Goal: Check status: Check status

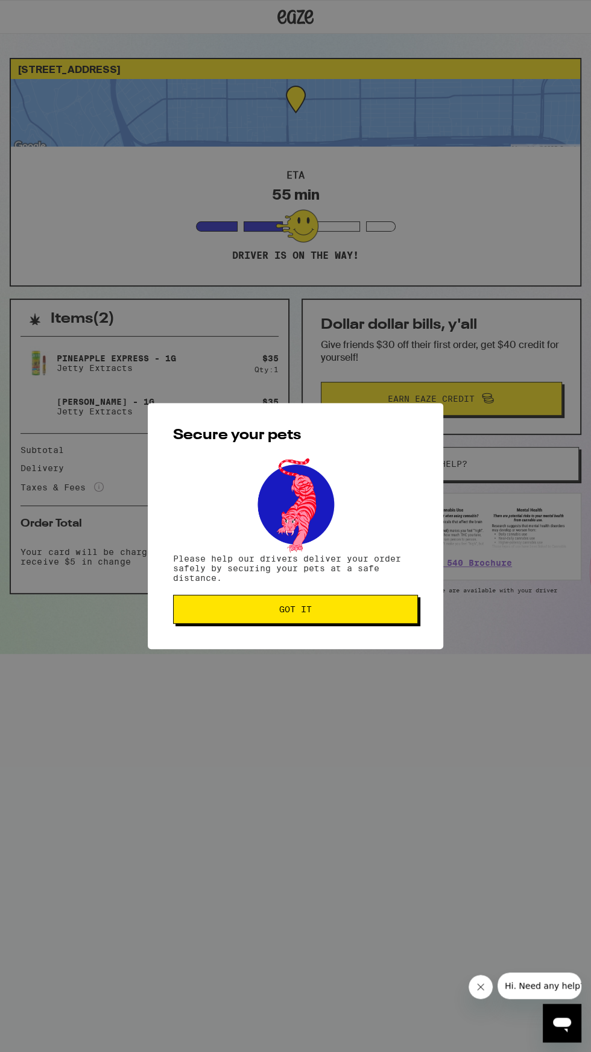
click at [380, 610] on span "Got it" at bounding box center [295, 609] width 224 height 8
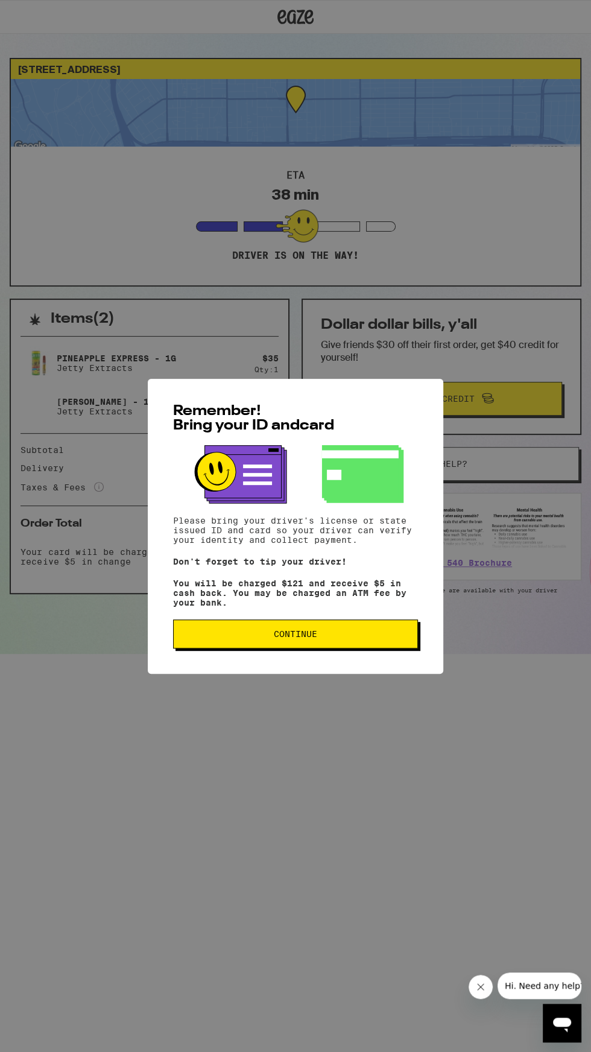
click at [309, 638] on span "Continue" at bounding box center [295, 634] width 43 height 8
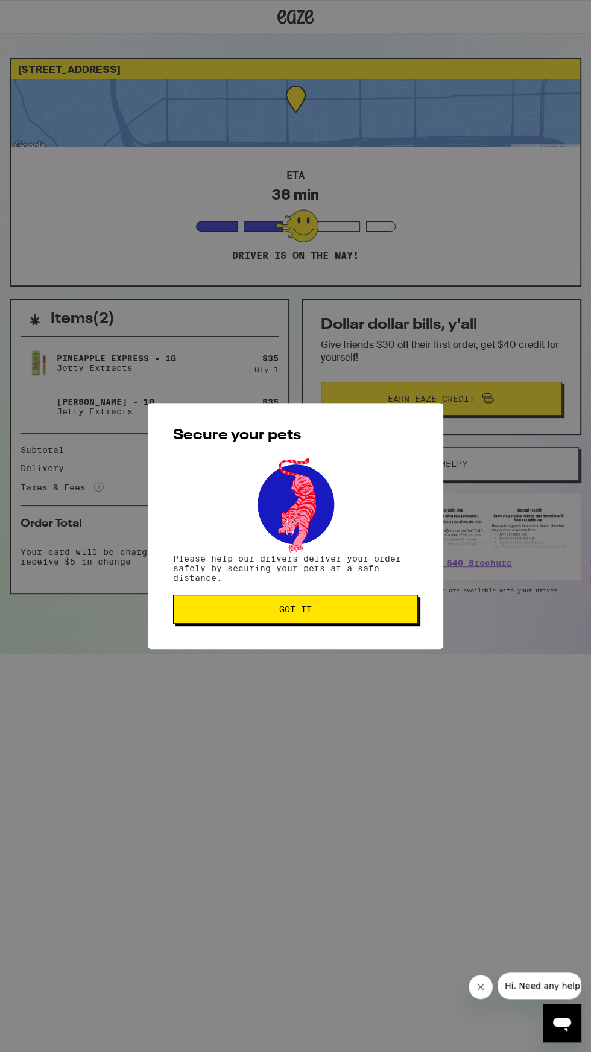
click at [367, 610] on span "Got it" at bounding box center [295, 609] width 224 height 8
click at [353, 613] on span "Got it" at bounding box center [295, 609] width 224 height 8
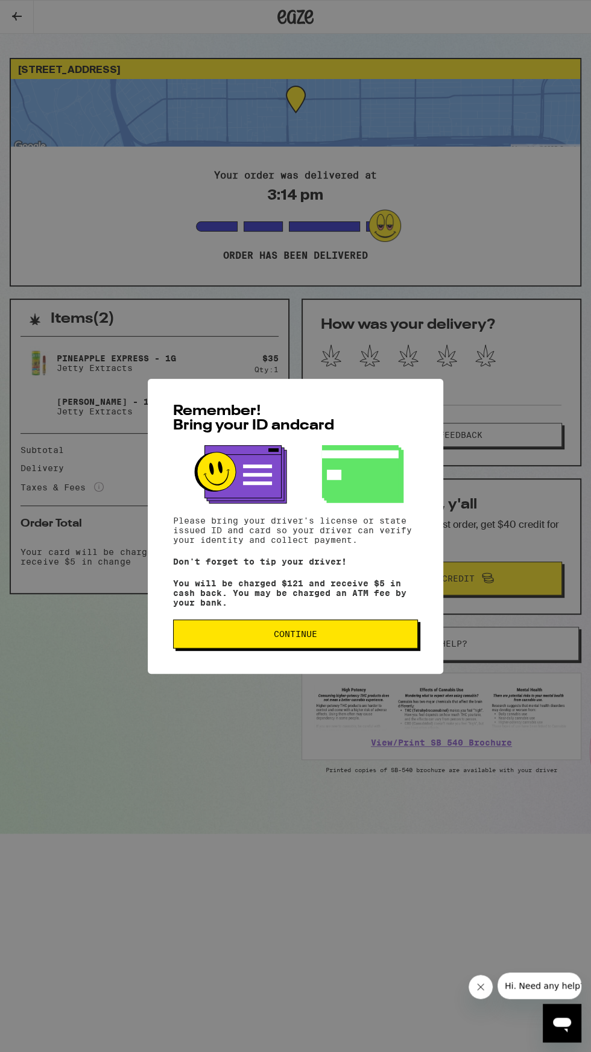
click at [340, 648] on button "Continue" at bounding box center [295, 634] width 245 height 29
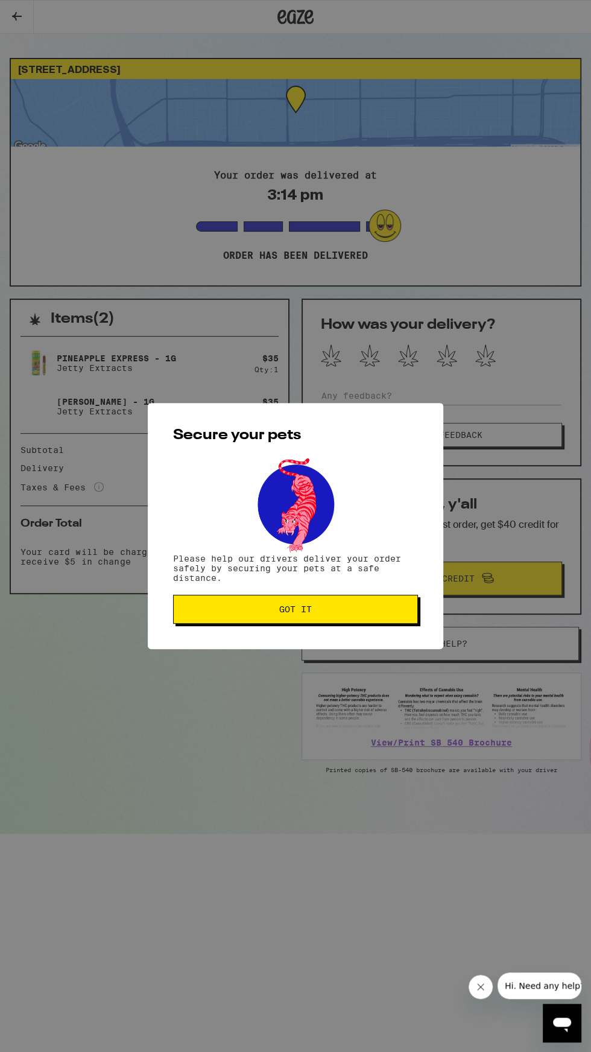
click at [327, 612] on span "Got it" at bounding box center [295, 609] width 224 height 8
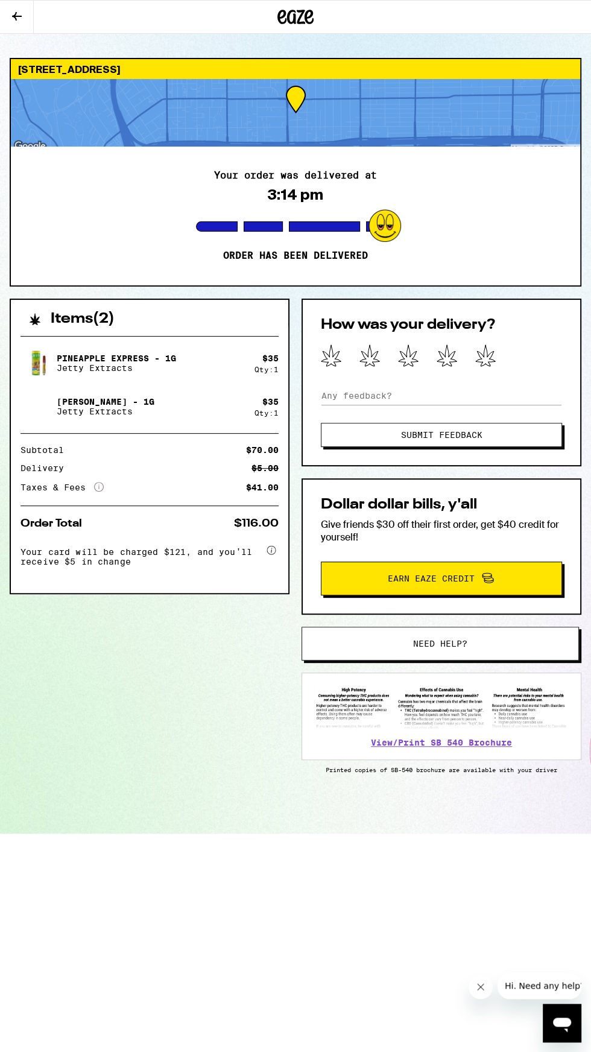
click at [493, 358] on icon at bounding box center [485, 355] width 21 height 22
